Goal: Task Accomplishment & Management: Manage account settings

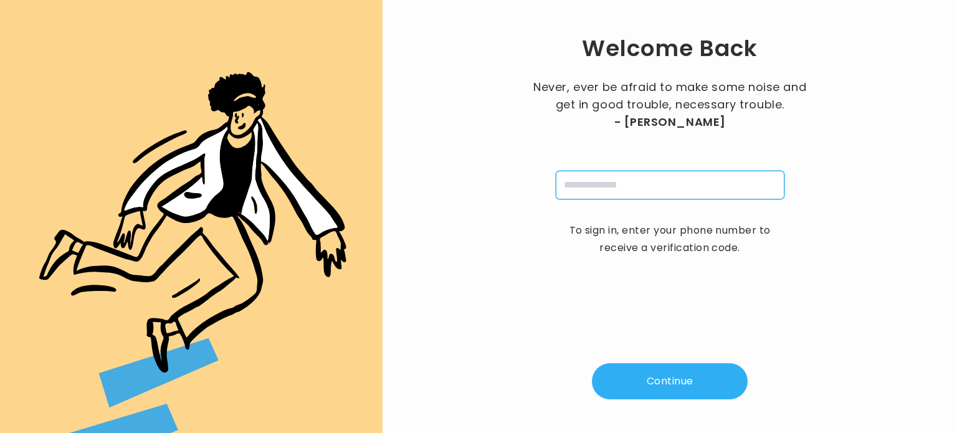
click at [603, 179] on input "tel" at bounding box center [670, 185] width 229 height 29
type input "**********"
click at [660, 372] on button "Continue" at bounding box center [670, 381] width 156 height 36
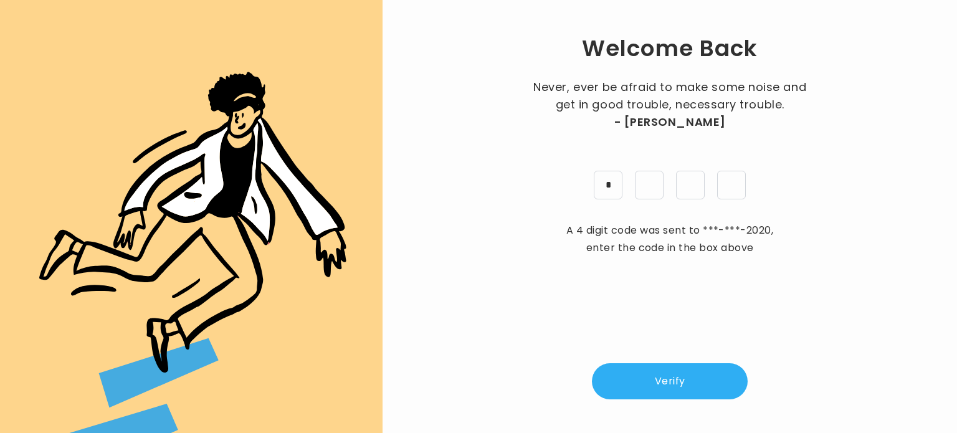
type input "*"
click at [653, 380] on button "Verify" at bounding box center [670, 381] width 156 height 36
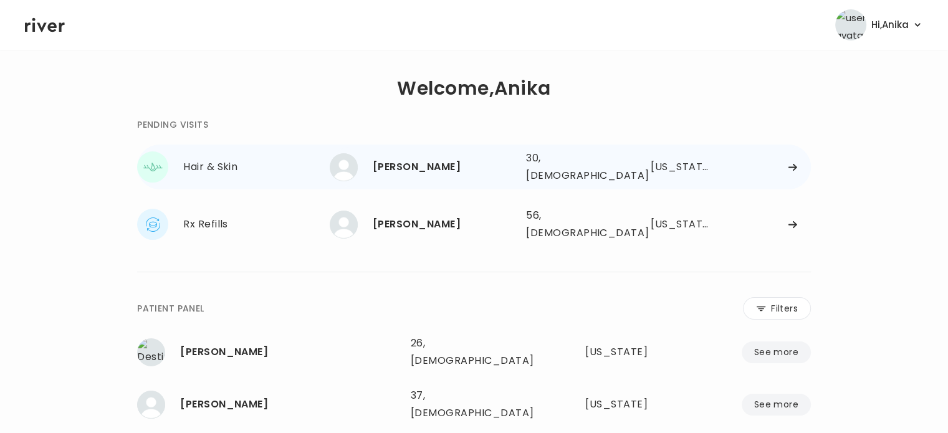
click at [480, 179] on div "Terry Walker 30, Male See more 30, Male Arkansas" at bounding box center [570, 167] width 481 height 40
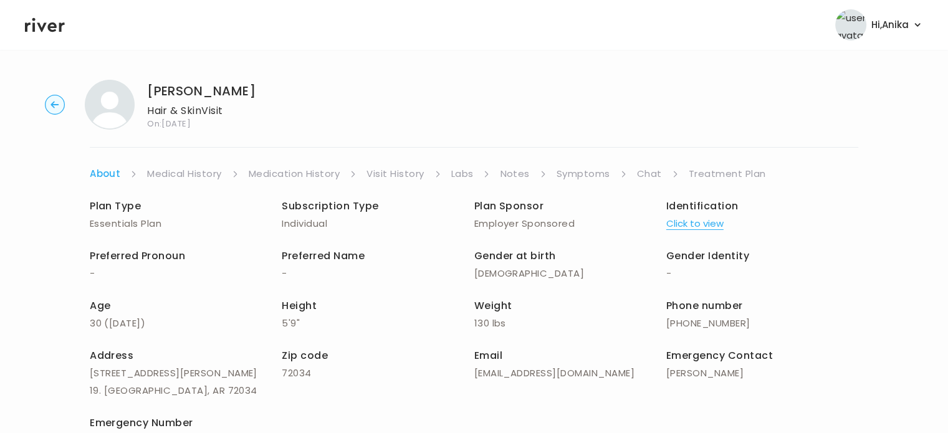
click at [656, 168] on link "Chat" at bounding box center [649, 173] width 25 height 17
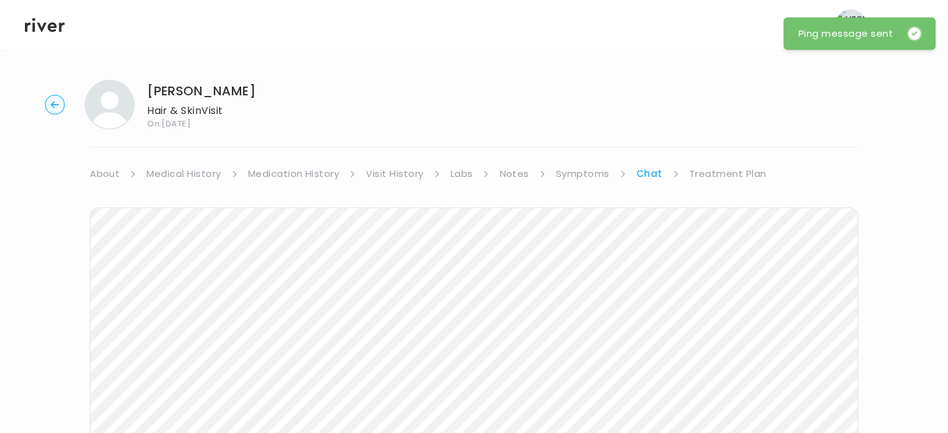
click at [52, 26] on icon at bounding box center [45, 25] width 40 height 19
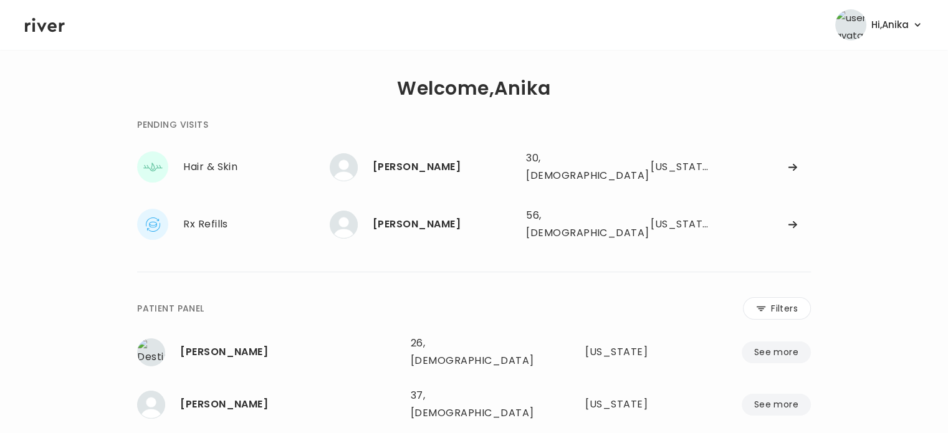
click at [35, 22] on icon at bounding box center [45, 25] width 40 height 14
click at [35, 31] on icon at bounding box center [45, 25] width 40 height 14
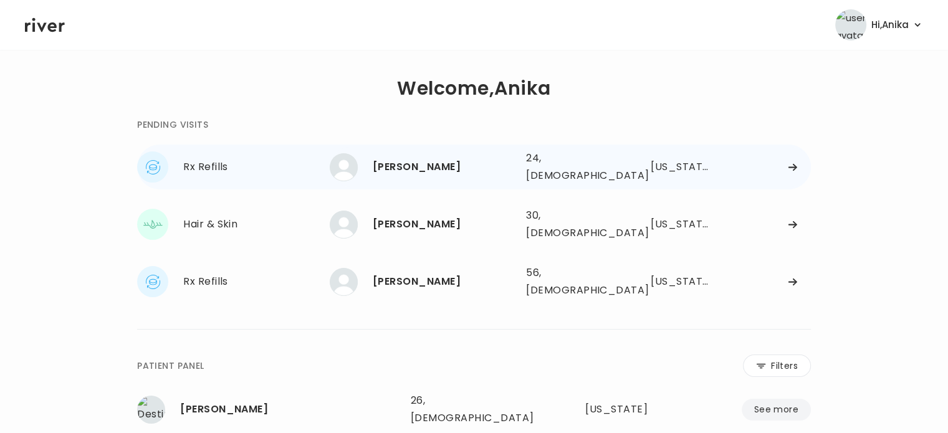
click at [426, 154] on div "HABIBAH UGBAH 24, Female See more" at bounding box center [423, 167] width 186 height 28
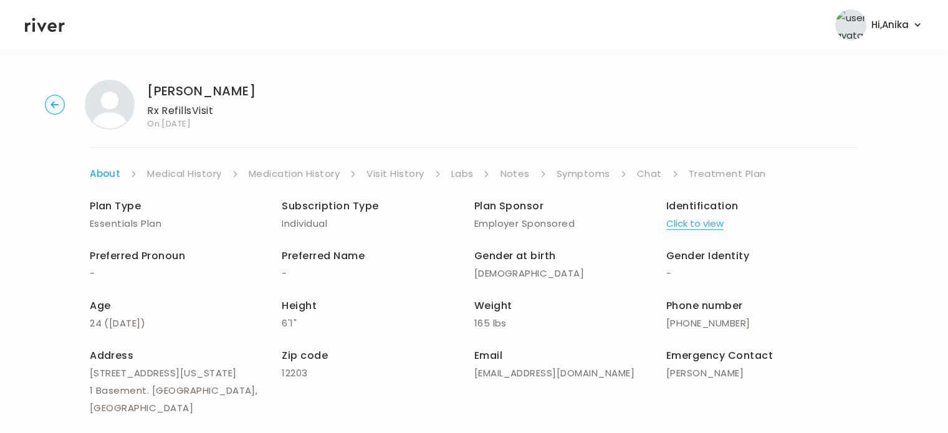
click at [588, 174] on link "Symptoms" at bounding box center [584, 173] width 54 height 17
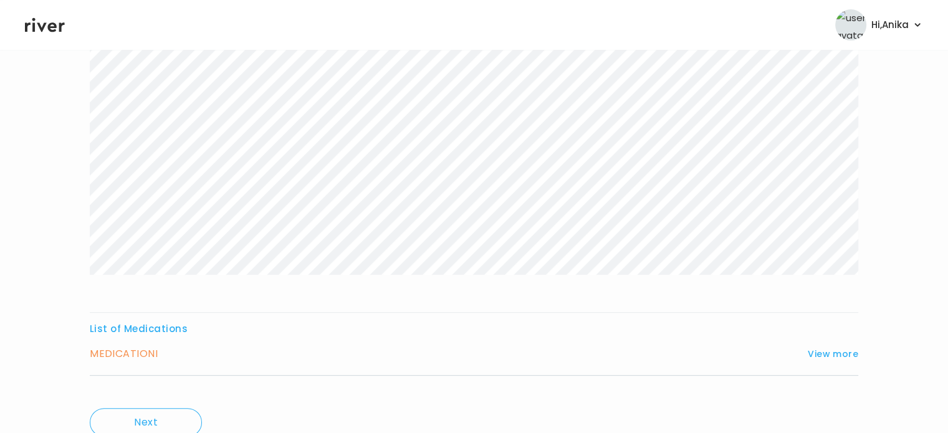
scroll to position [258, 0]
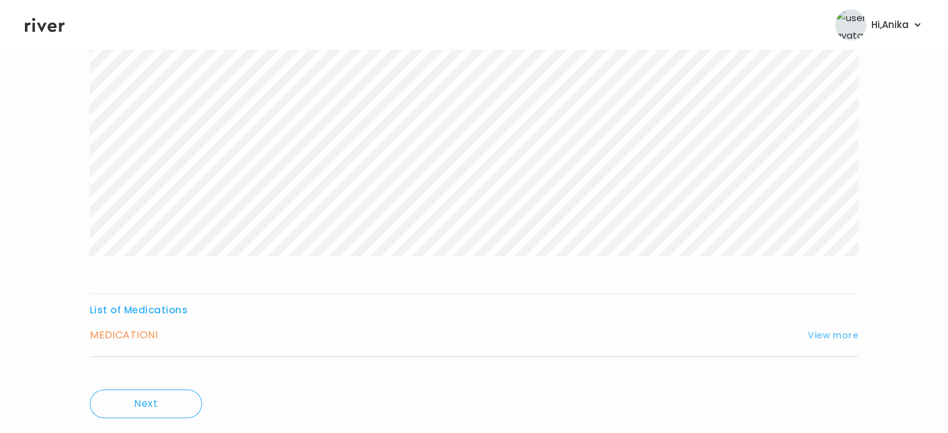
click at [833, 335] on button "View more" at bounding box center [833, 335] width 50 height 15
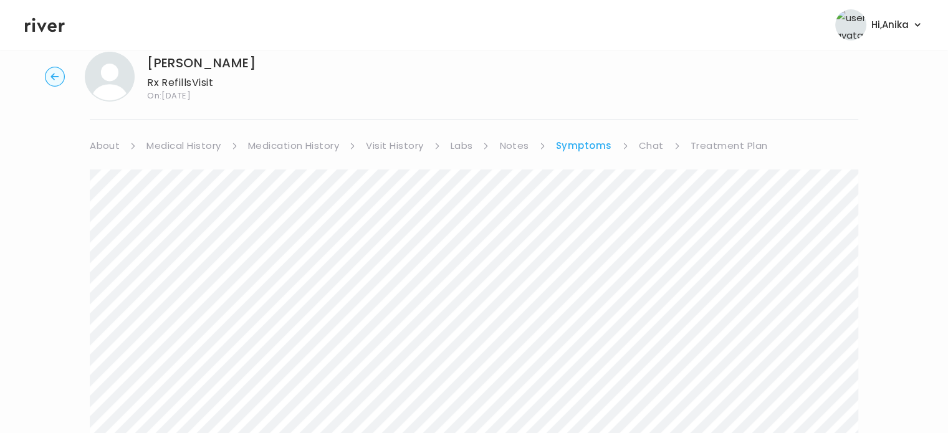
scroll to position [0, 0]
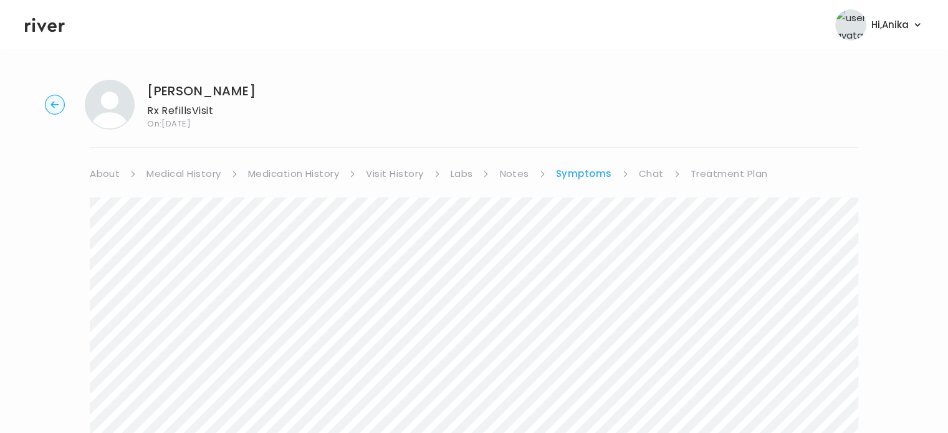
click at [200, 165] on link "Medical History" at bounding box center [183, 173] width 74 height 17
click at [307, 176] on link "Medication History" at bounding box center [299, 173] width 92 height 17
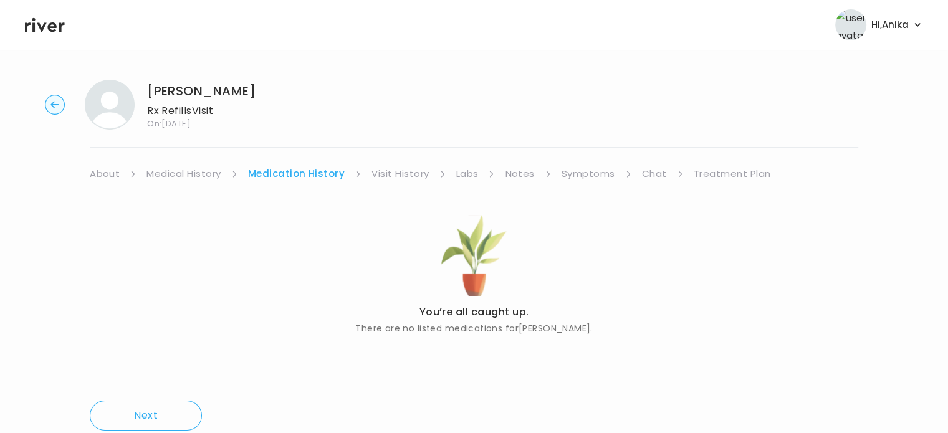
click at [409, 177] on link "Visit History" at bounding box center [399, 173] width 57 height 17
click at [456, 168] on link "Labs" at bounding box center [466, 173] width 22 height 17
click at [518, 179] on link "Notes" at bounding box center [515, 173] width 29 height 17
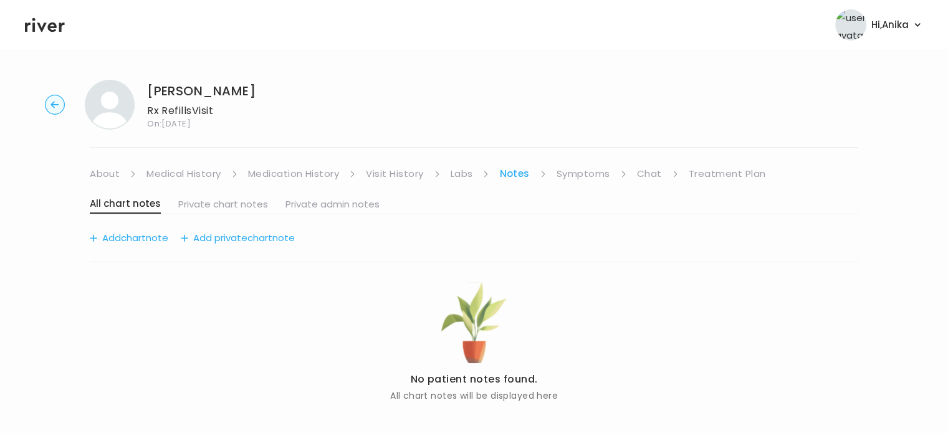
click at [596, 170] on link "Symptoms" at bounding box center [584, 173] width 54 height 17
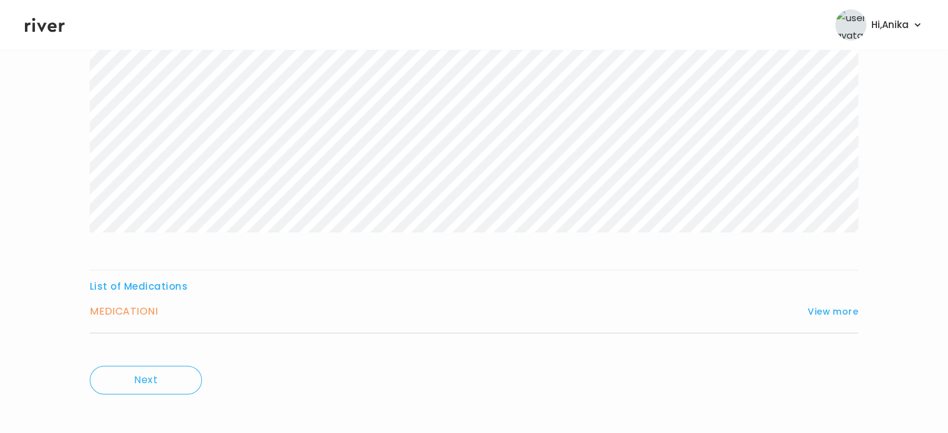
scroll to position [289, 0]
click at [821, 300] on button "View more" at bounding box center [833, 304] width 50 height 15
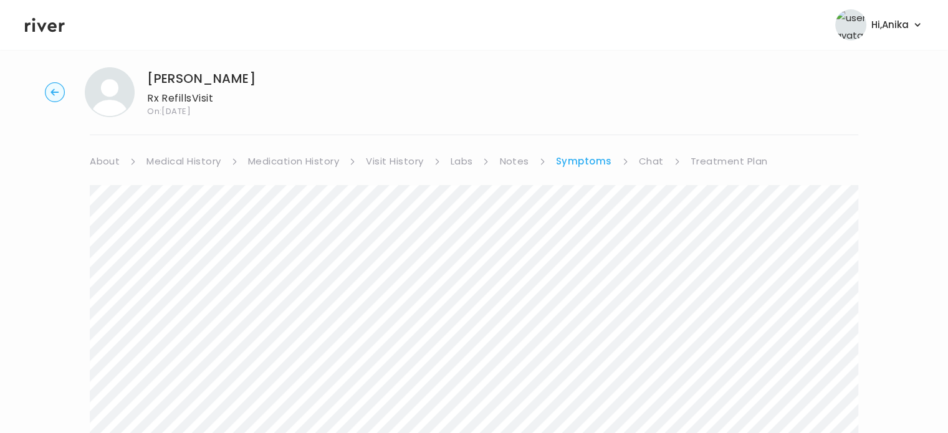
scroll to position [0, 0]
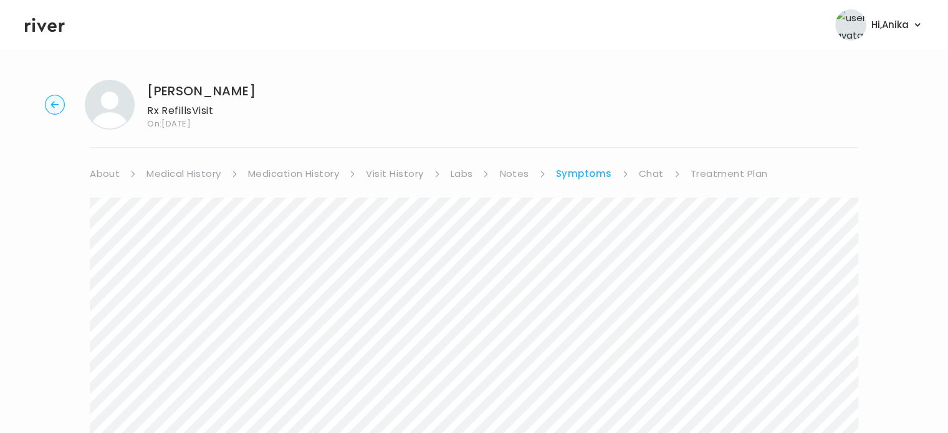
click at [702, 167] on link "Treatment Plan" at bounding box center [729, 173] width 77 height 17
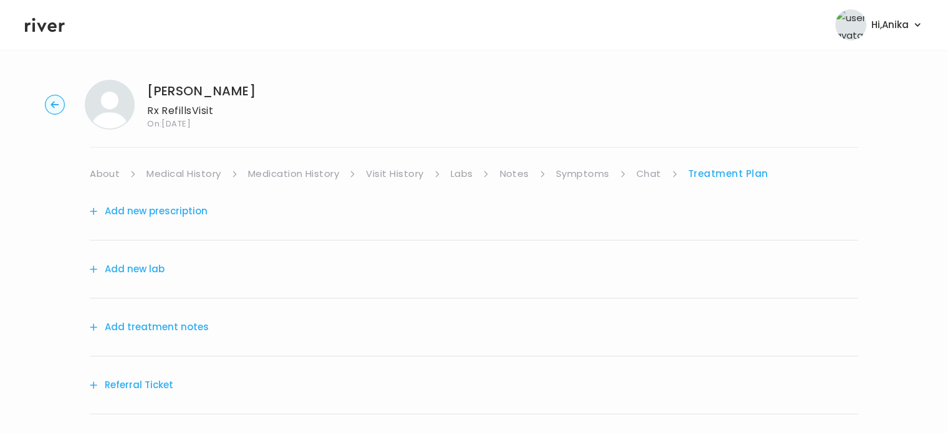
click at [165, 323] on button "Add treatment notes" at bounding box center [149, 326] width 119 height 17
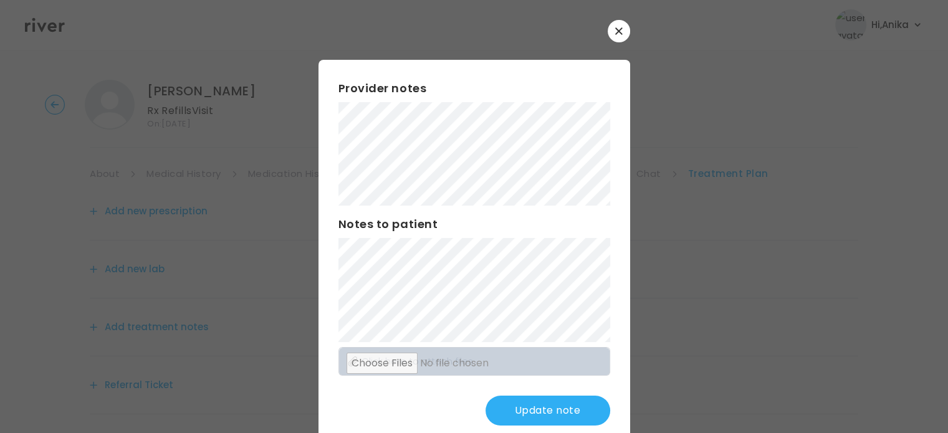
click at [531, 409] on button "Update note" at bounding box center [547, 411] width 125 height 30
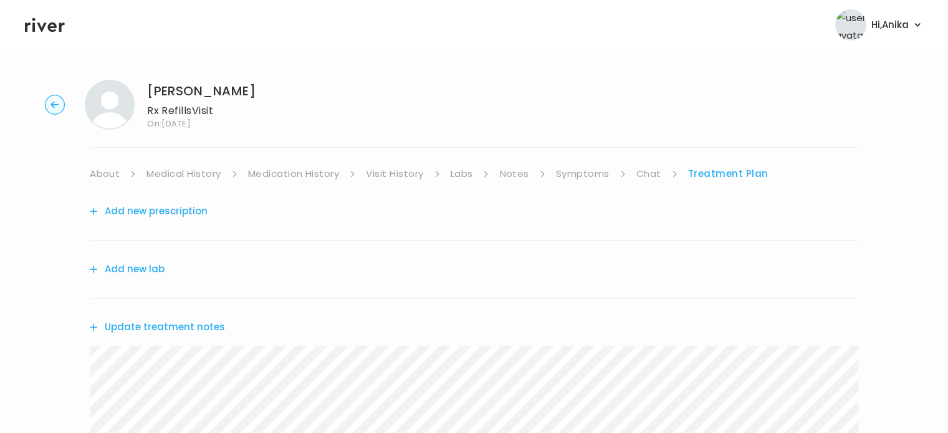
click at [576, 173] on link "Symptoms" at bounding box center [583, 173] width 54 height 17
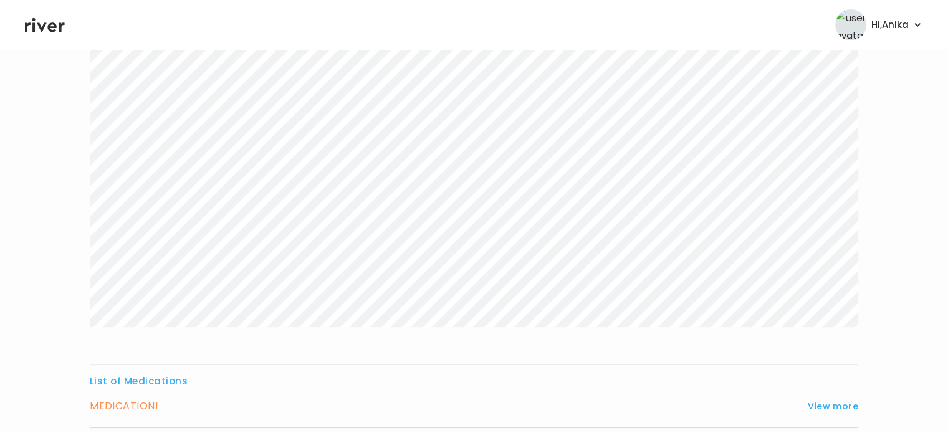
scroll to position [216, 0]
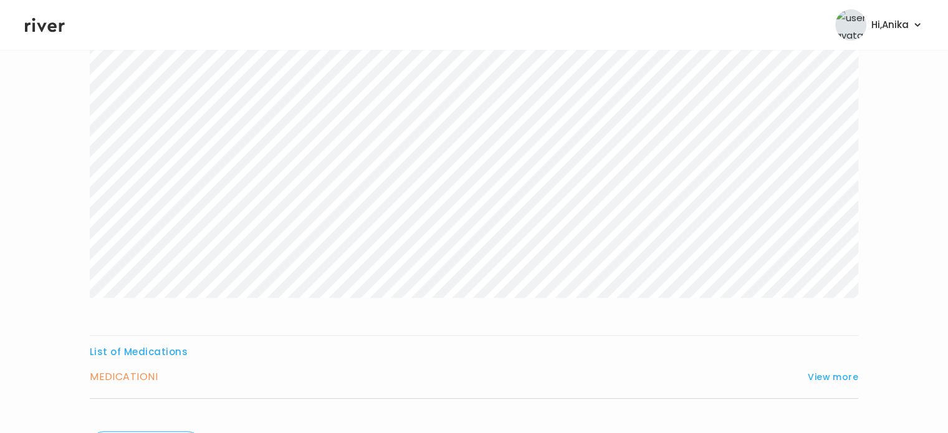
click at [837, 384] on div "MEDICATION I View more" at bounding box center [474, 376] width 768 height 17
click at [833, 378] on button "View more" at bounding box center [833, 377] width 50 height 15
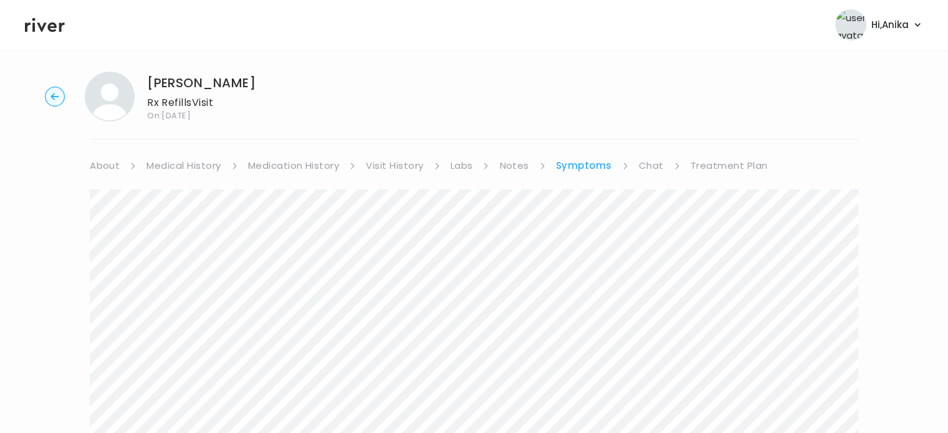
scroll to position [0, 0]
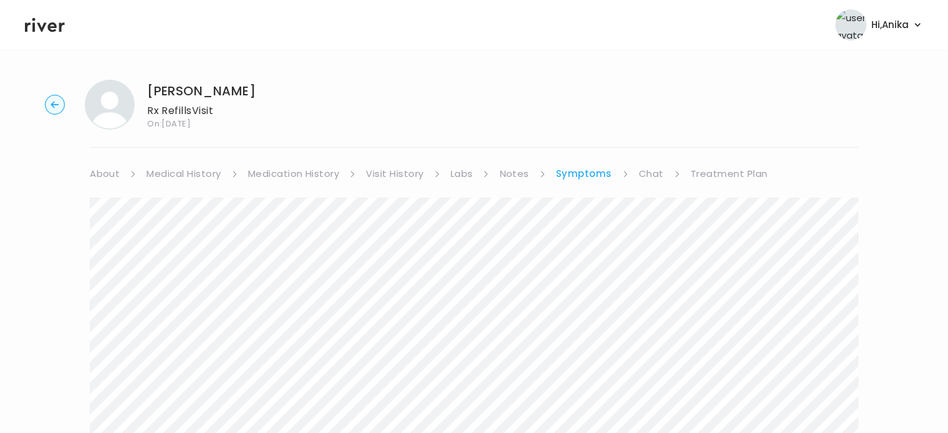
click at [714, 174] on link "Treatment Plan" at bounding box center [729, 173] width 77 height 17
click at [190, 324] on button "Update treatment notes" at bounding box center [157, 326] width 135 height 17
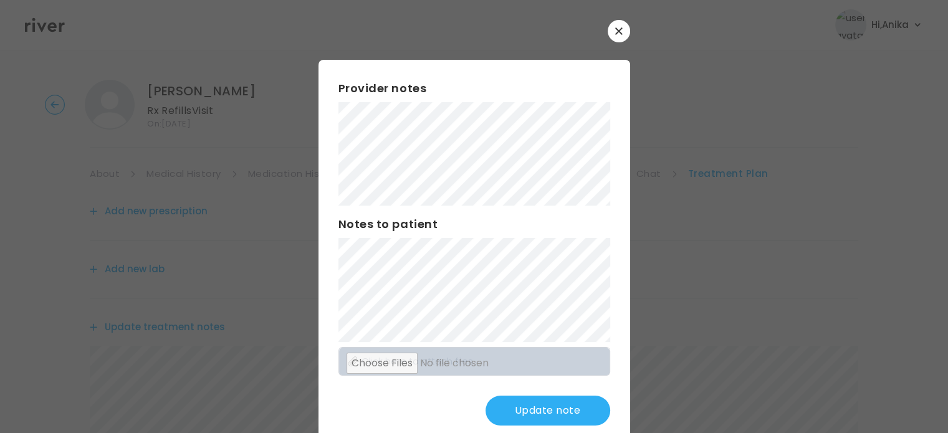
click at [608, 24] on button "button" at bounding box center [619, 31] width 22 height 22
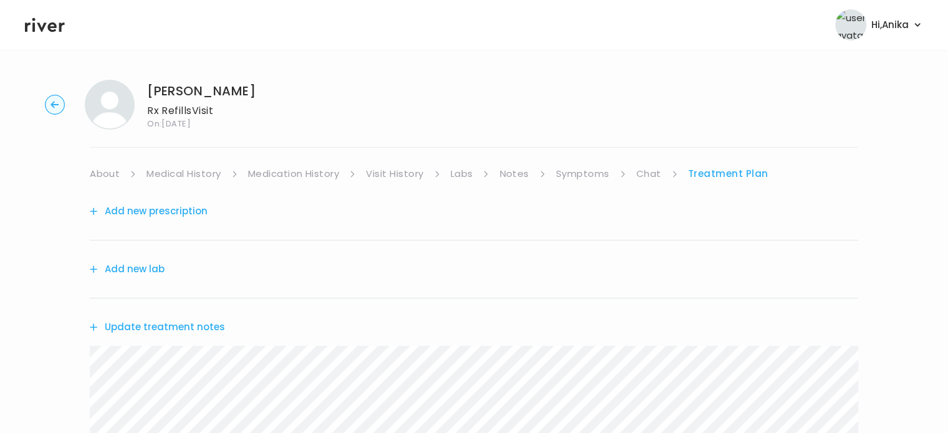
click at [603, 174] on link "Symptoms" at bounding box center [583, 173] width 54 height 17
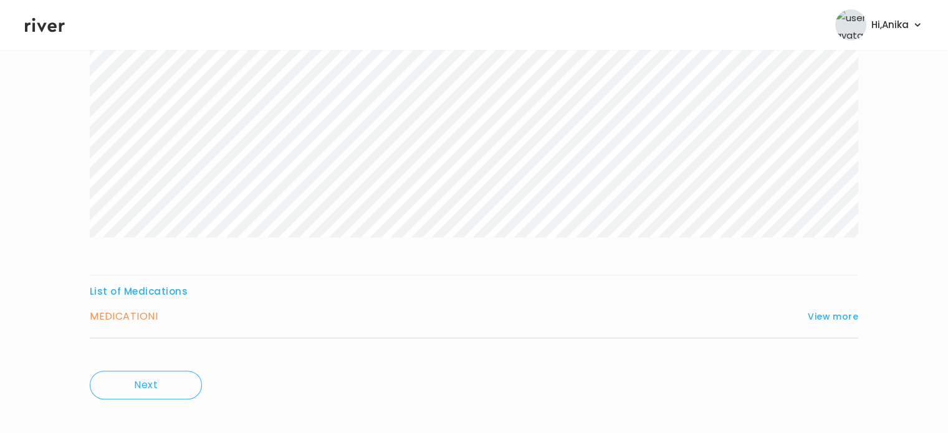
scroll to position [289, 0]
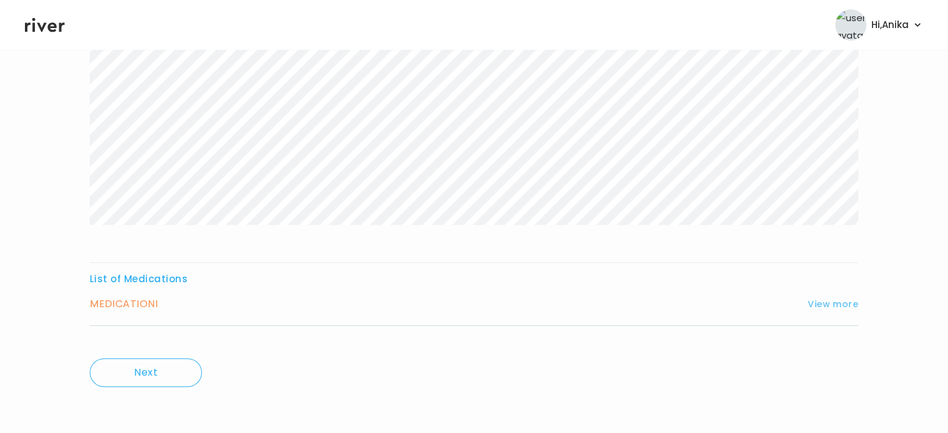
click at [839, 307] on button "View more" at bounding box center [833, 304] width 50 height 15
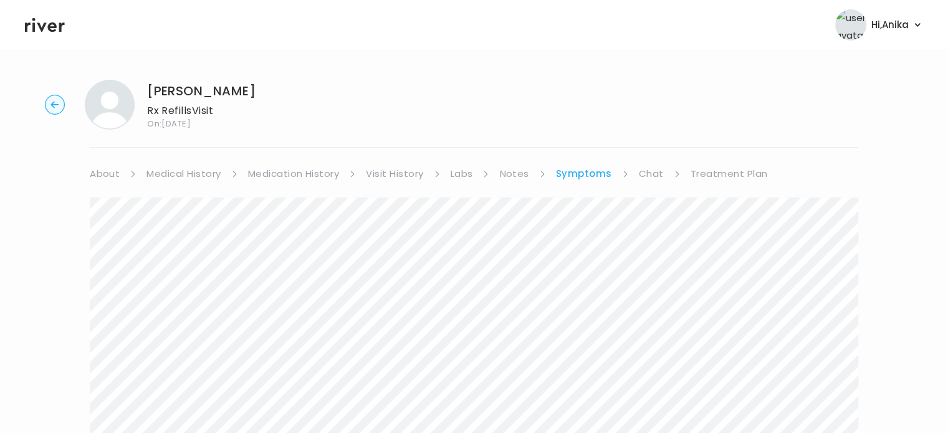
click at [723, 168] on link "Treatment Plan" at bounding box center [729, 173] width 77 height 17
click at [184, 321] on button "Update treatment notes" at bounding box center [157, 326] width 135 height 17
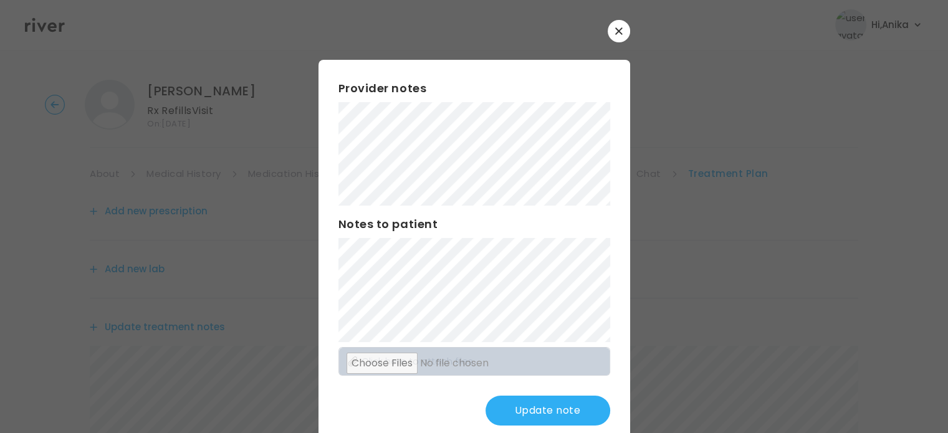
click at [327, 131] on div "Provider notes Notes to patient Click here to attach files Update note" at bounding box center [474, 253] width 312 height 386
click at [517, 411] on button "Update note" at bounding box center [547, 411] width 125 height 30
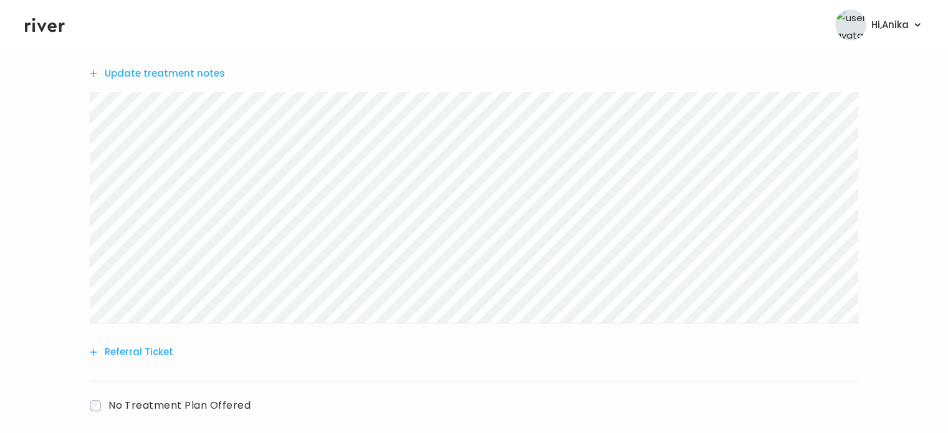
scroll to position [275, 0]
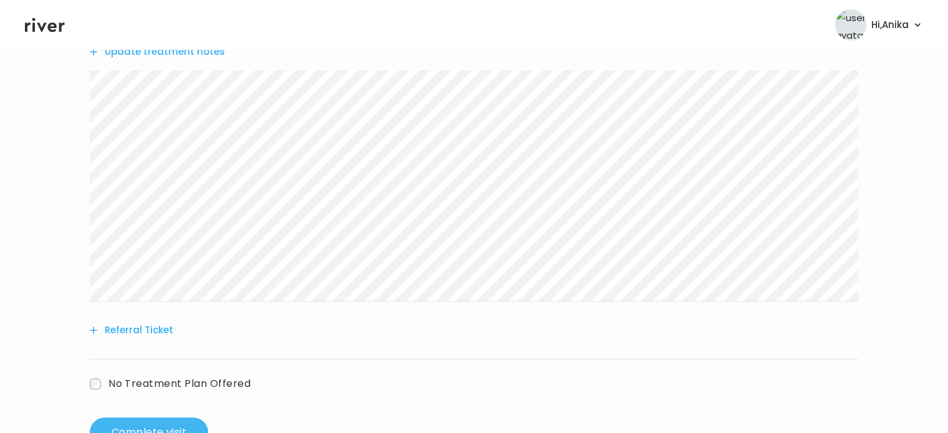
click at [162, 424] on button "Complete visit" at bounding box center [149, 433] width 118 height 30
click at [209, 52] on button "Update treatment notes" at bounding box center [157, 51] width 135 height 17
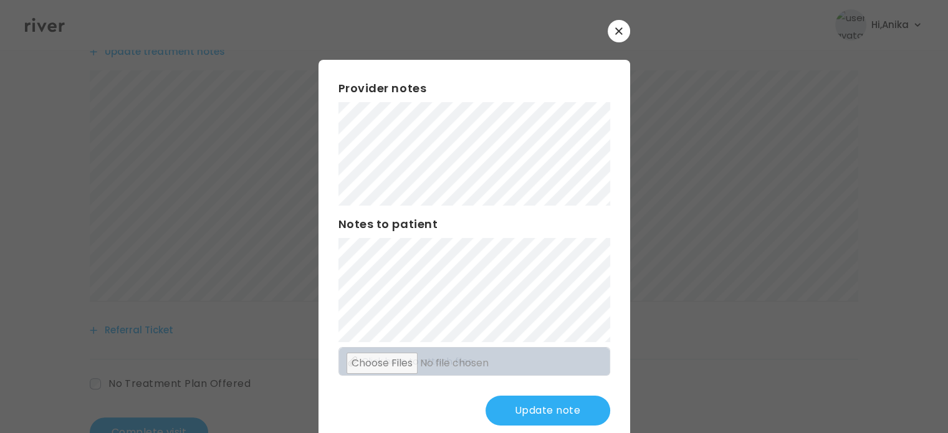
click at [544, 411] on button "Update note" at bounding box center [547, 411] width 125 height 30
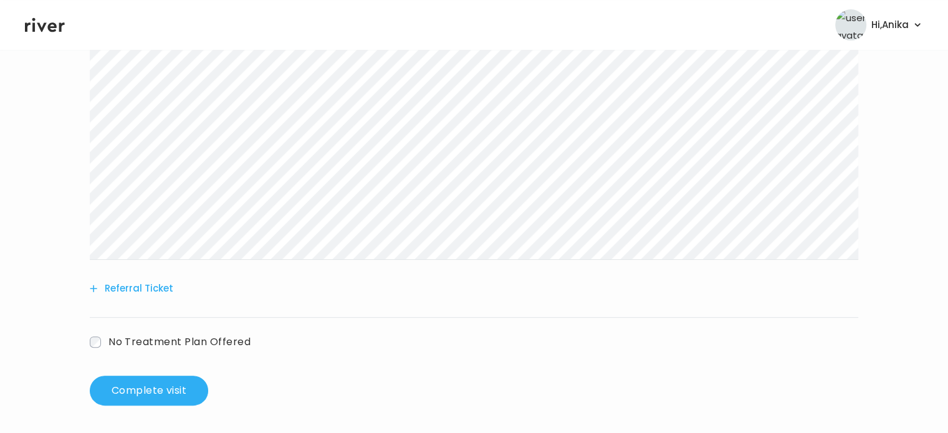
scroll to position [319, 0]
click at [173, 388] on button "Complete visit" at bounding box center [149, 389] width 118 height 30
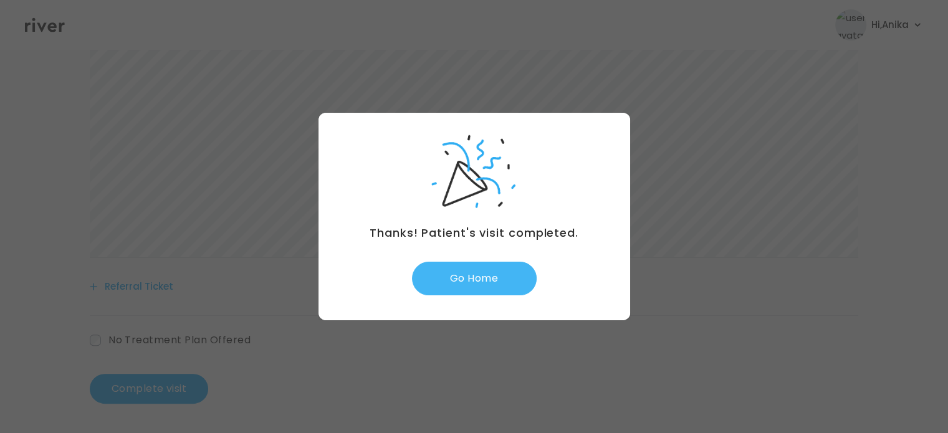
click at [494, 272] on button "Go Home" at bounding box center [474, 279] width 125 height 34
